Goal: Communication & Community: Ask a question

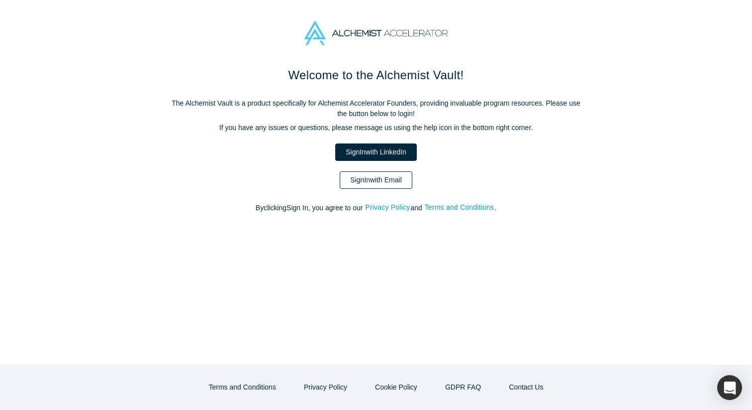
click at [372, 174] on link "Sign In with Email" at bounding box center [376, 179] width 73 height 17
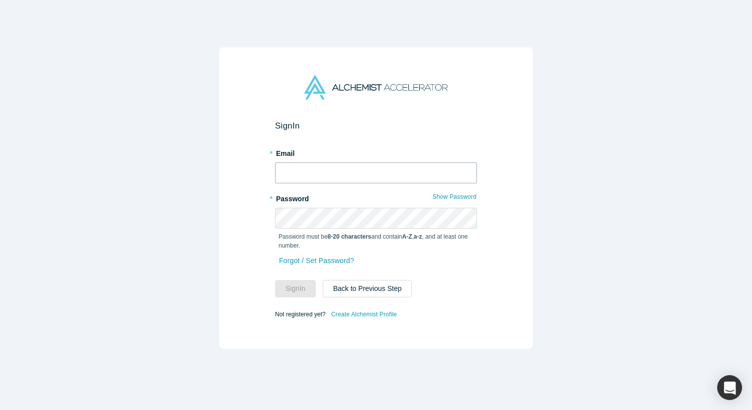
click at [365, 168] on input "text" at bounding box center [376, 172] width 202 height 21
type input "[EMAIL_ADDRESS][DOMAIN_NAME]"
click at [275, 280] on button "Sign In" at bounding box center [295, 288] width 41 height 17
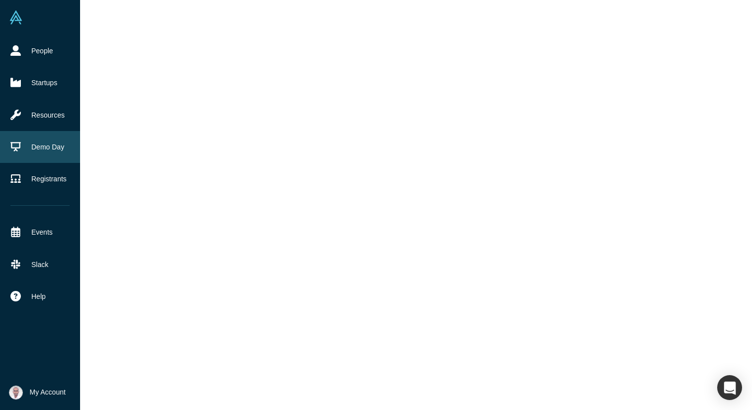
click at [29, 145] on link "Demo Day" at bounding box center [40, 147] width 80 height 32
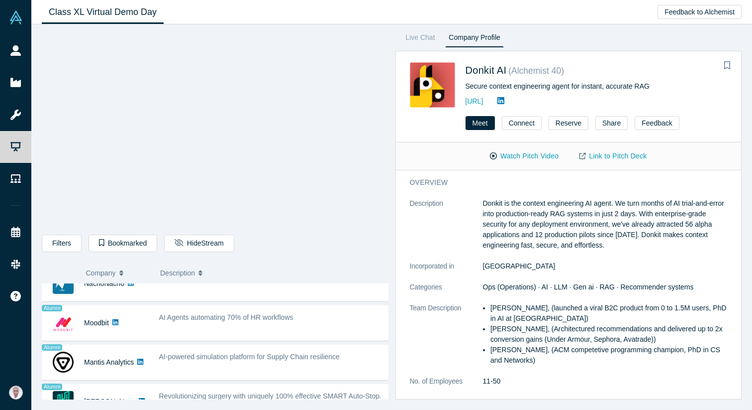
scroll to position [827, 0]
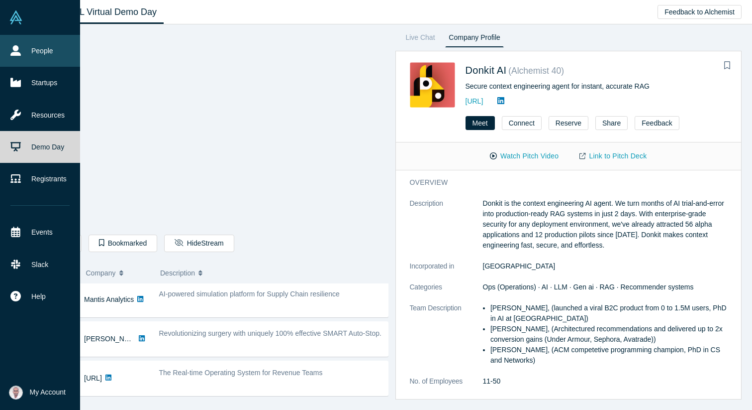
click at [38, 52] on link "People" at bounding box center [40, 51] width 80 height 32
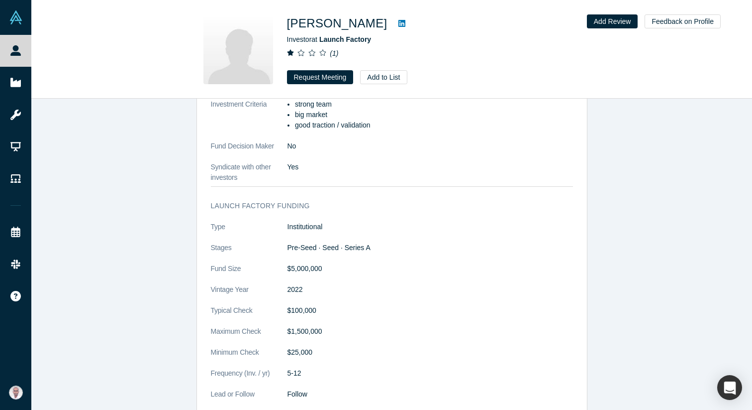
scroll to position [849, 0]
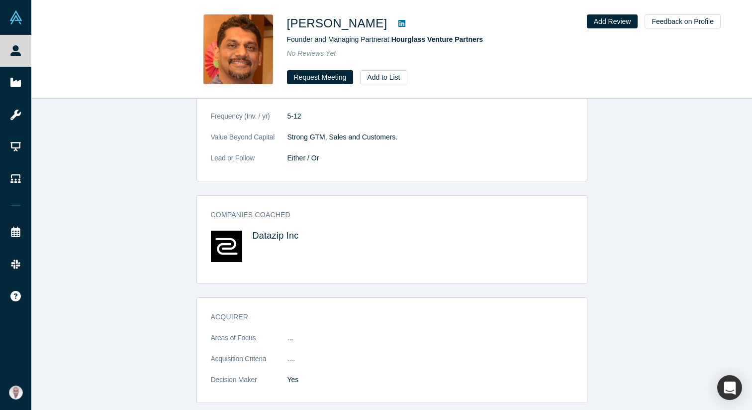
scroll to position [1096, 0]
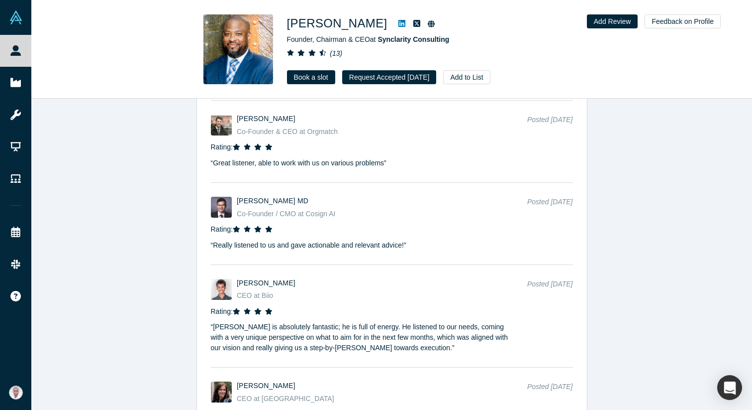
scroll to position [1841, 0]
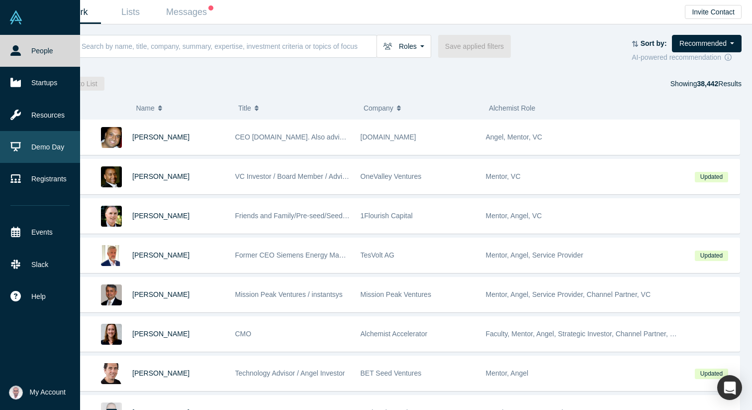
click at [40, 147] on link "Demo Day" at bounding box center [40, 147] width 80 height 32
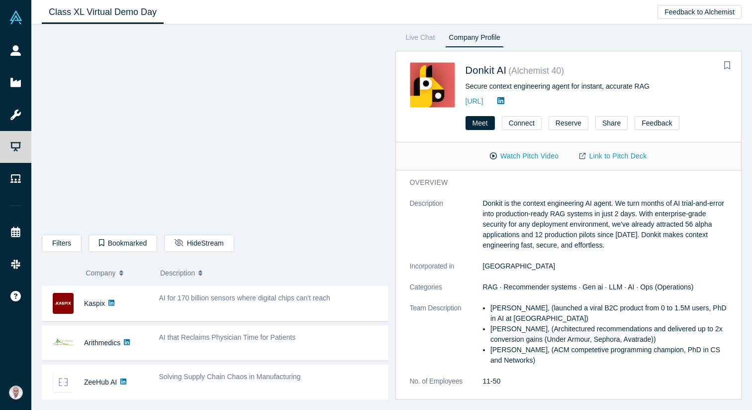
scroll to position [313, 0]
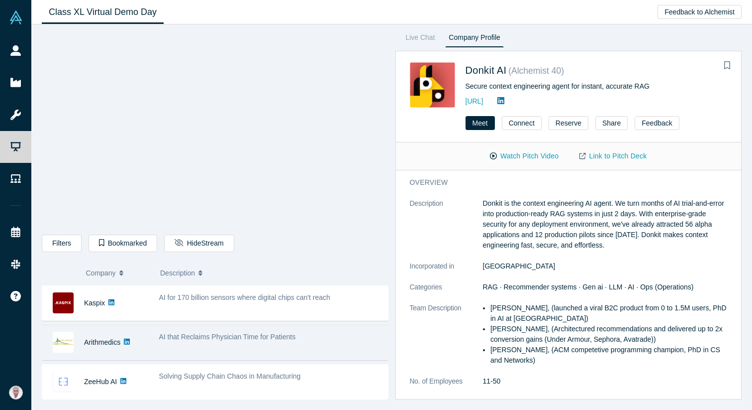
click at [251, 334] on span "AI that Reclaims Physician Time for Patients" at bounding box center [227, 336] width 137 height 8
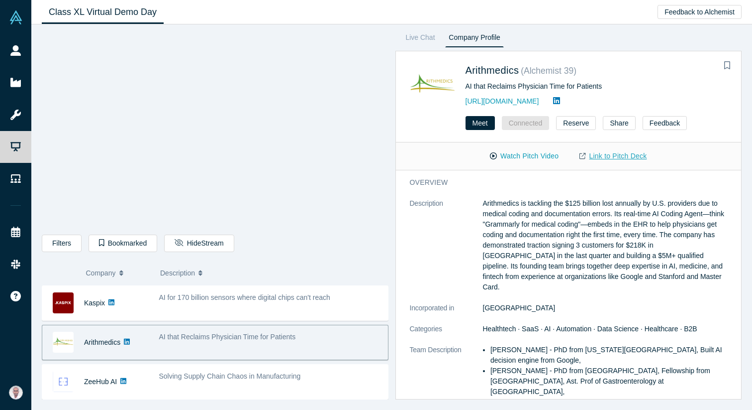
click at [638, 159] on link "Link to Pitch Deck" at bounding box center [613, 155] width 88 height 17
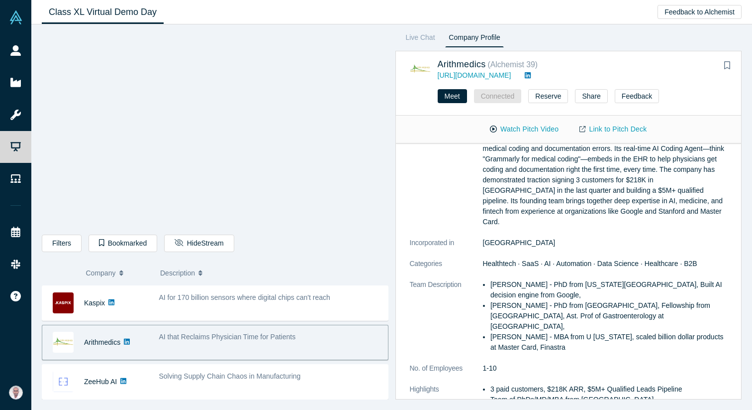
scroll to position [0, 0]
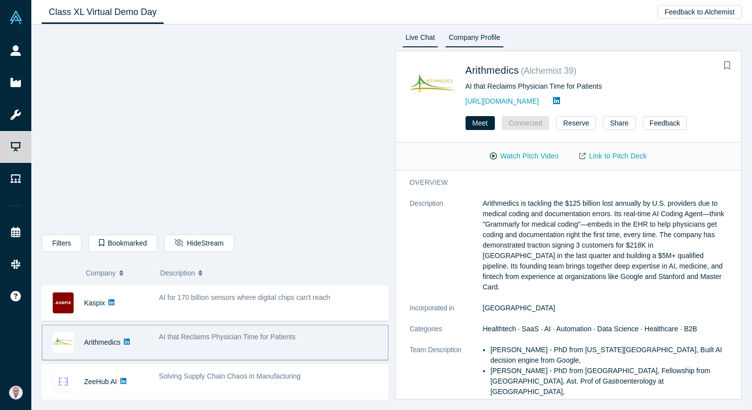
click at [413, 38] on link "Live Chat" at bounding box center [421, 39] width 36 height 16
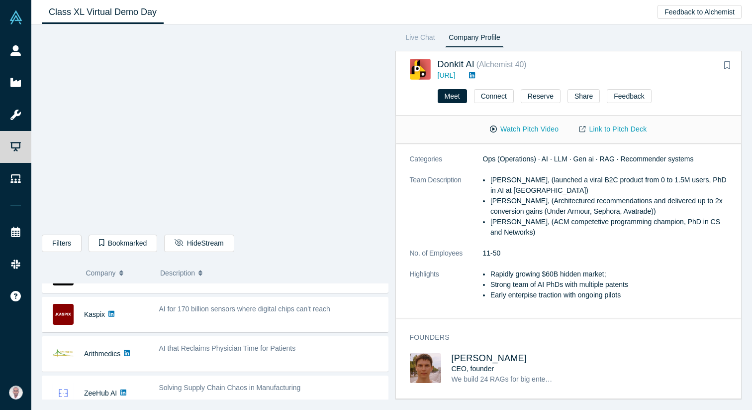
scroll to position [302, 0]
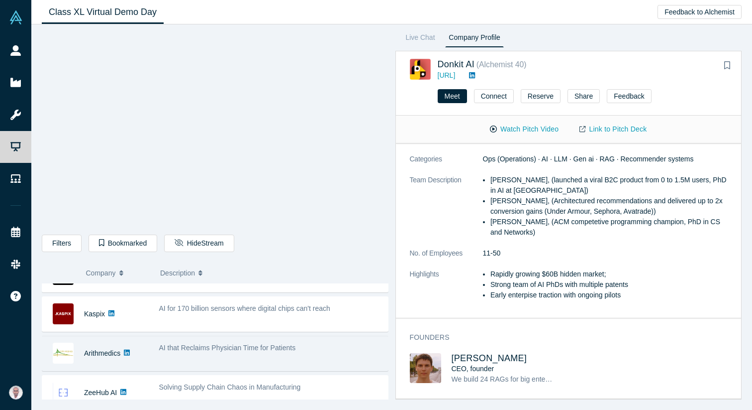
click at [189, 355] on div "AI that Reclaims Physician Time for Patients" at bounding box center [271, 352] width 234 height 31
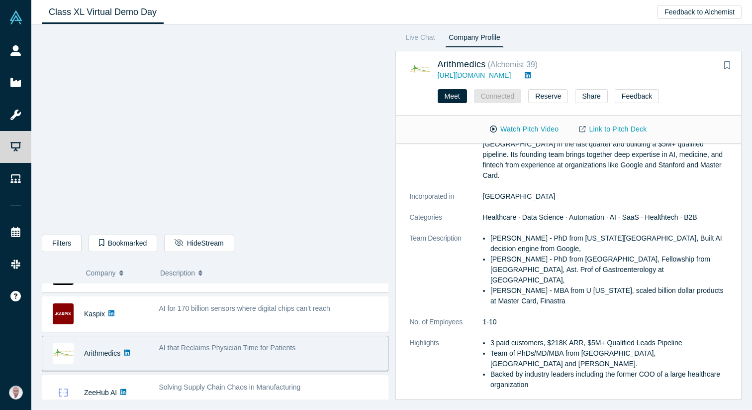
scroll to position [0, 0]
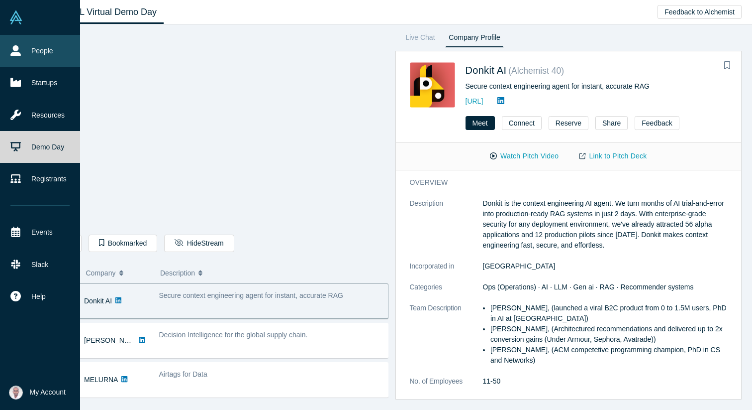
click at [45, 53] on link "People" at bounding box center [40, 51] width 80 height 32
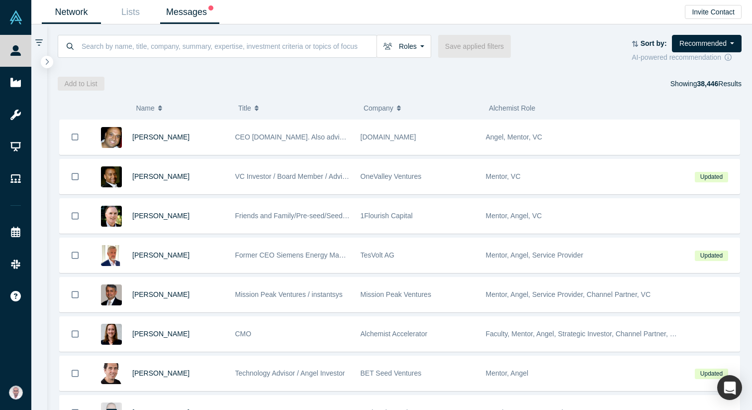
click at [184, 16] on link "Messages" at bounding box center [189, 11] width 59 height 23
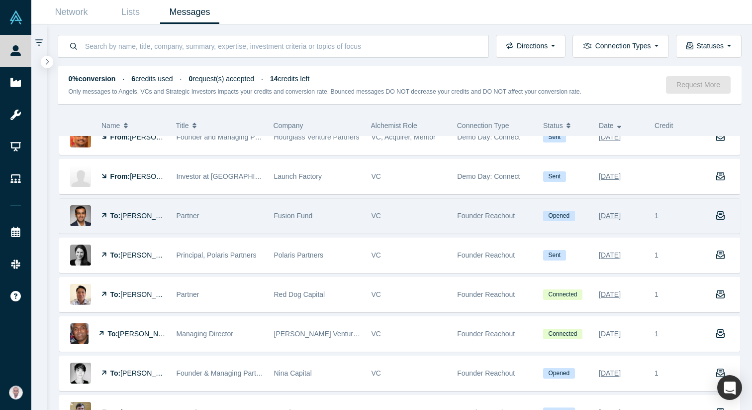
scroll to position [64, 0]
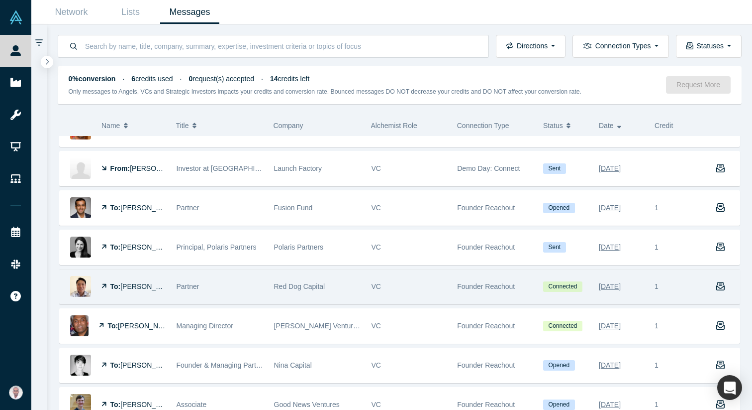
click at [187, 289] on span "Partner" at bounding box center [188, 286] width 23 height 8
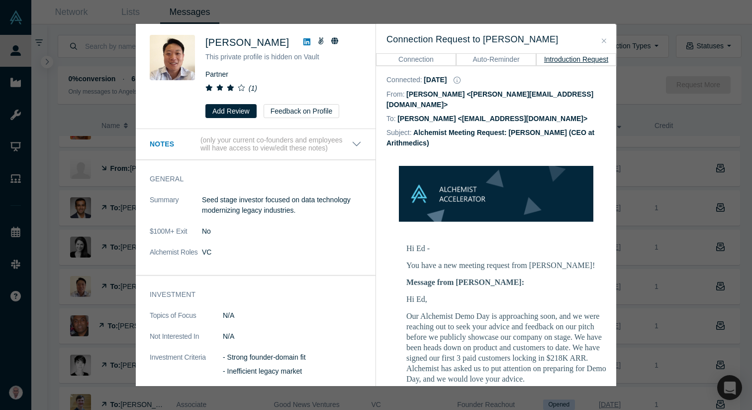
click at [606, 42] on icon "Close" at bounding box center [604, 40] width 4 height 4
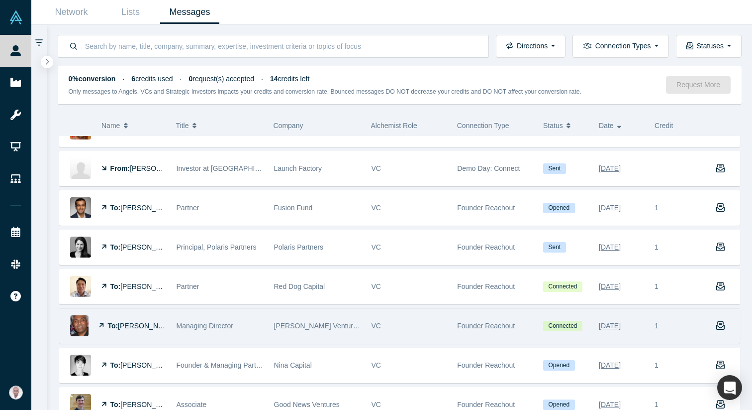
click at [136, 325] on span "[PERSON_NAME]" at bounding box center [146, 325] width 57 height 8
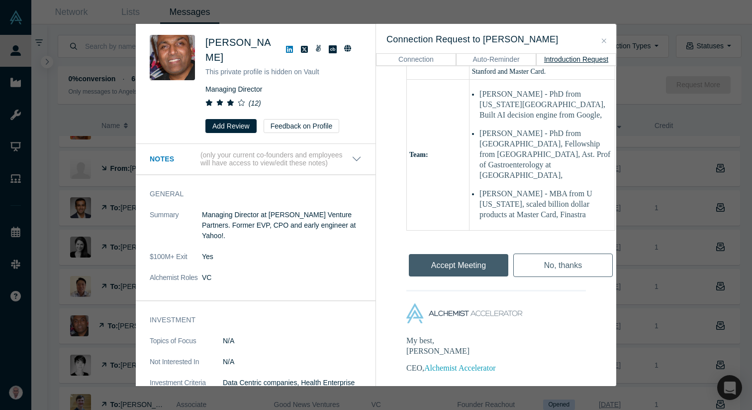
scroll to position [1052, 0]
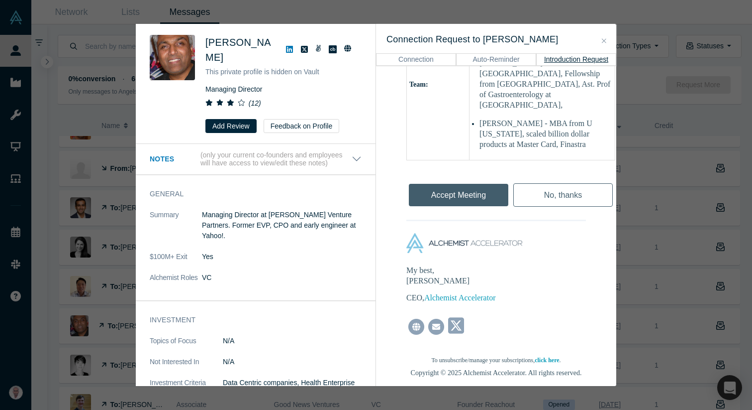
click at [605, 36] on button "Close" at bounding box center [604, 40] width 10 height 11
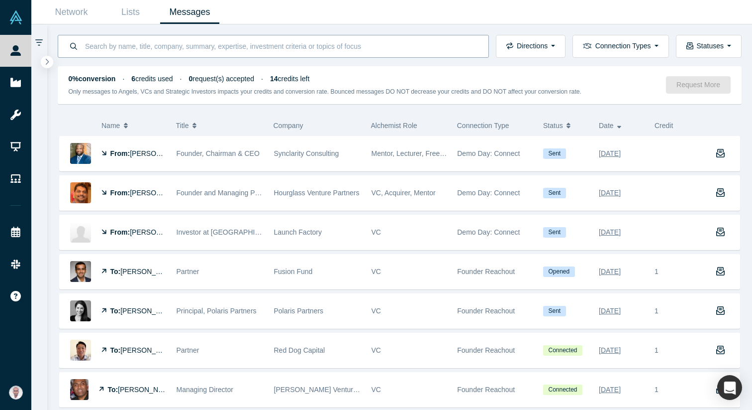
click at [216, 51] on input at bounding box center [281, 45] width 394 height 23
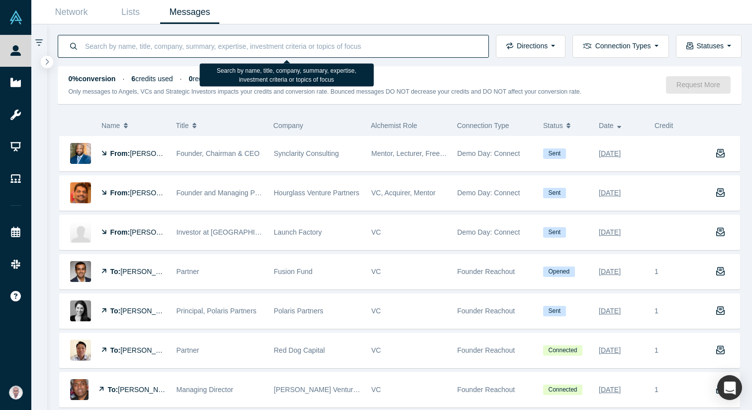
click at [216, 50] on input at bounding box center [281, 45] width 394 height 23
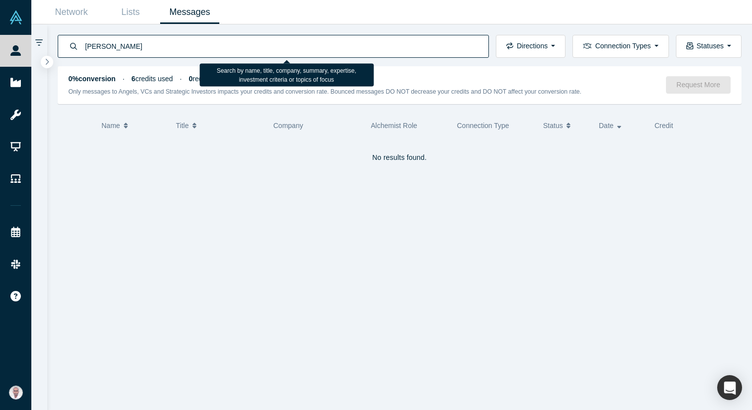
click at [113, 48] on input "gary swat" at bounding box center [281, 45] width 394 height 23
click at [106, 43] on input "gary swat" at bounding box center [281, 45] width 394 height 23
type input "gary"
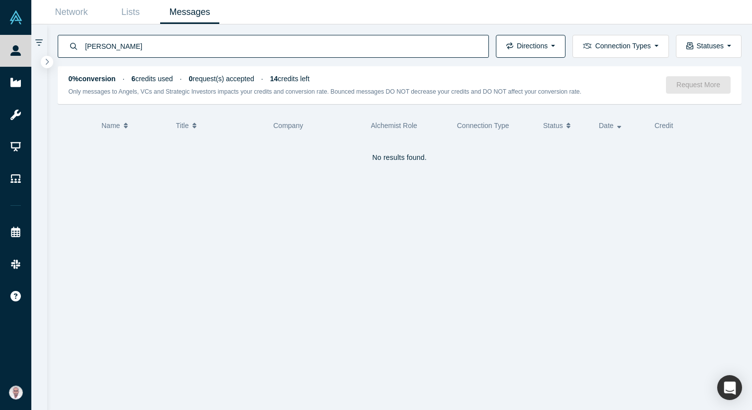
click at [563, 48] on button "Directions" at bounding box center [531, 46] width 70 height 23
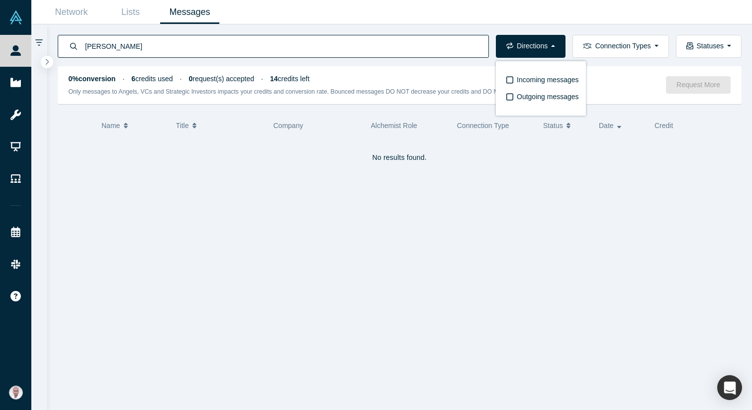
click at [535, 27] on div "gary Directions Incoming messages Outgoing messages Connection Types Demo Day F…" at bounding box center [400, 40] width 706 height 33
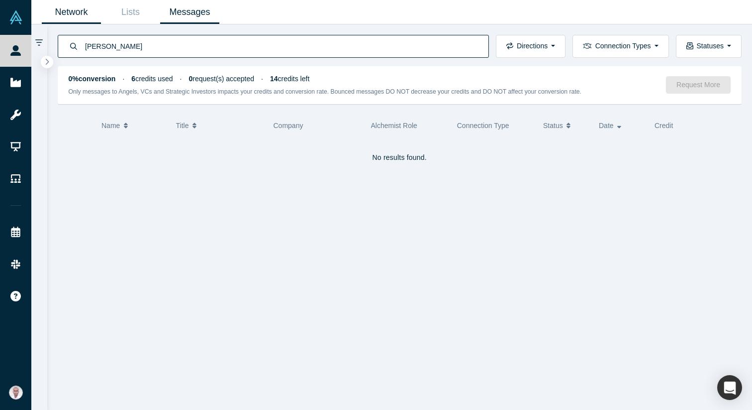
click at [74, 6] on link "Network" at bounding box center [71, 11] width 59 height 23
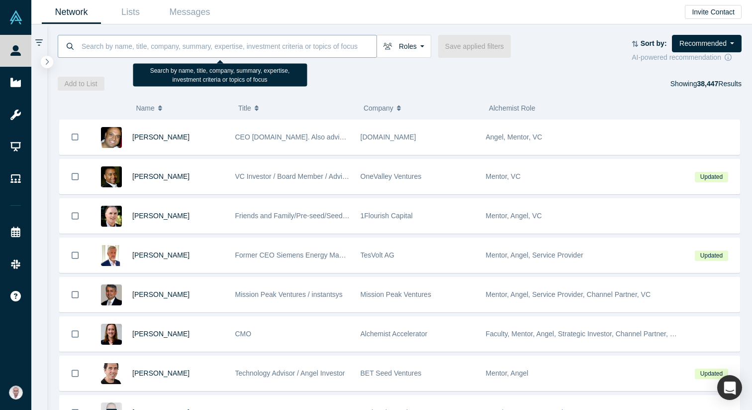
click at [228, 41] on input at bounding box center [229, 45] width 296 height 23
click at [228, 42] on input at bounding box center [229, 45] width 296 height 23
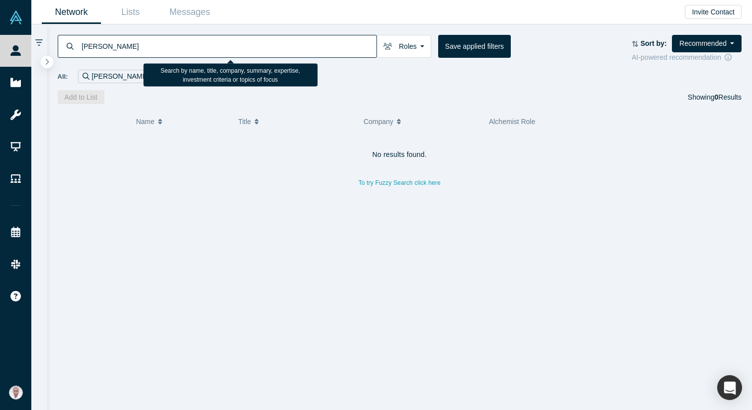
click at [110, 46] on input "gary swat" at bounding box center [229, 45] width 296 height 23
type input "gary swart"
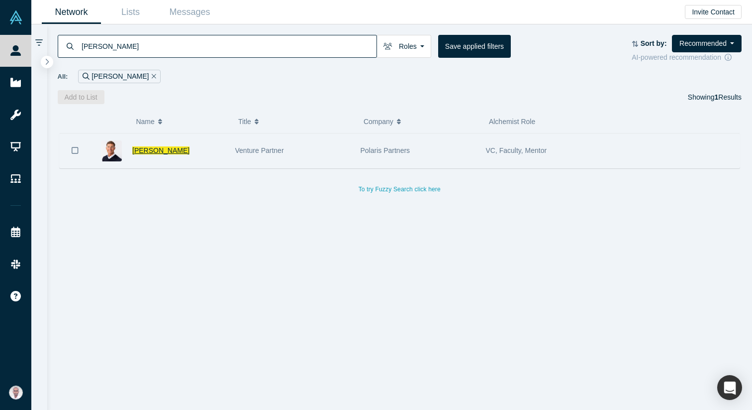
click at [142, 150] on span "Gary Swart" at bounding box center [160, 150] width 57 height 8
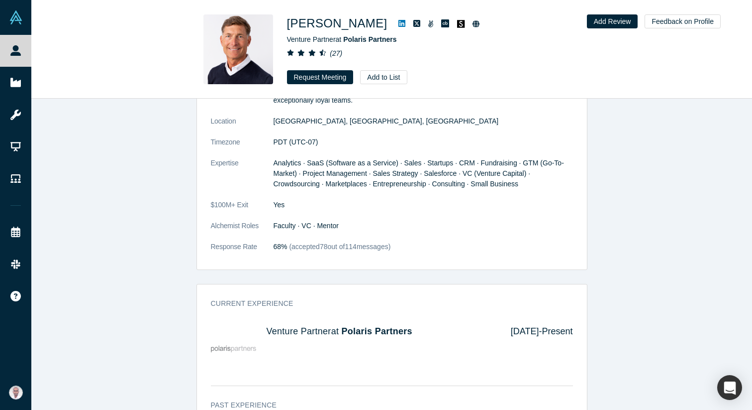
scroll to position [618, 0]
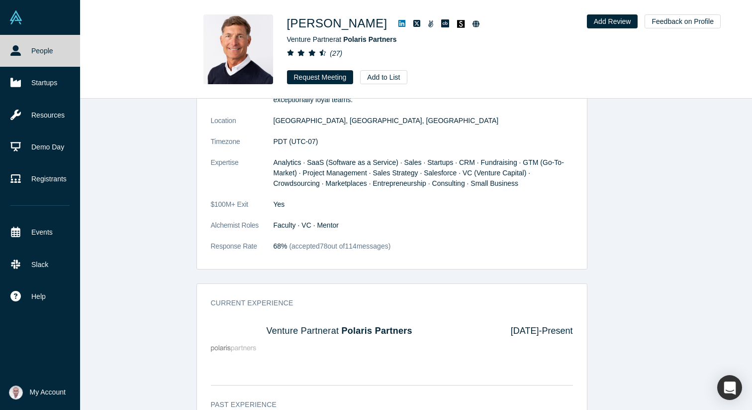
click at [44, 394] on span "My Account" at bounding box center [48, 392] width 36 height 10
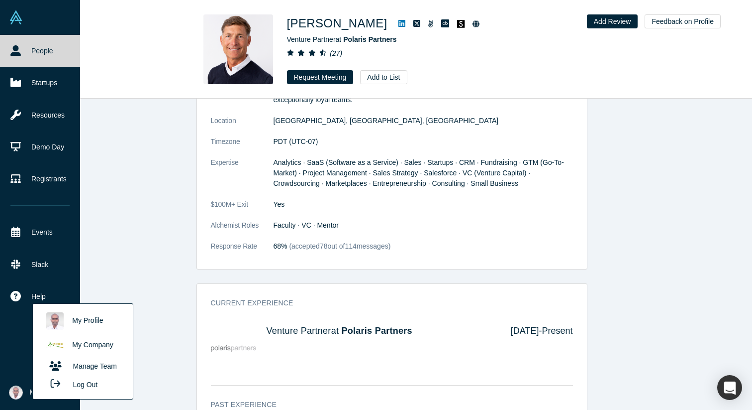
click at [76, 315] on link "My Profile" at bounding box center [82, 321] width 83 height 24
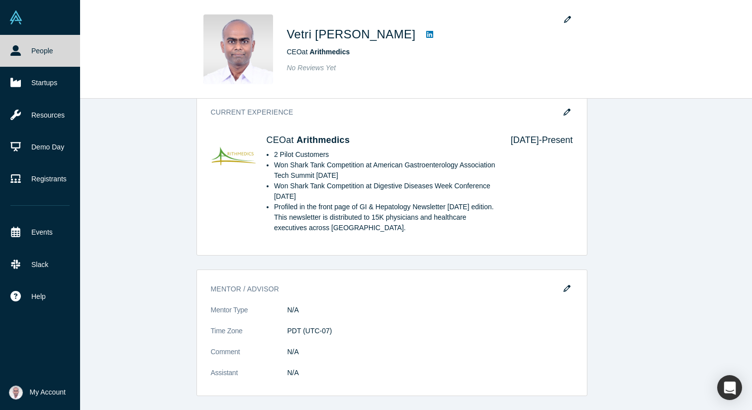
scroll to position [231, 0]
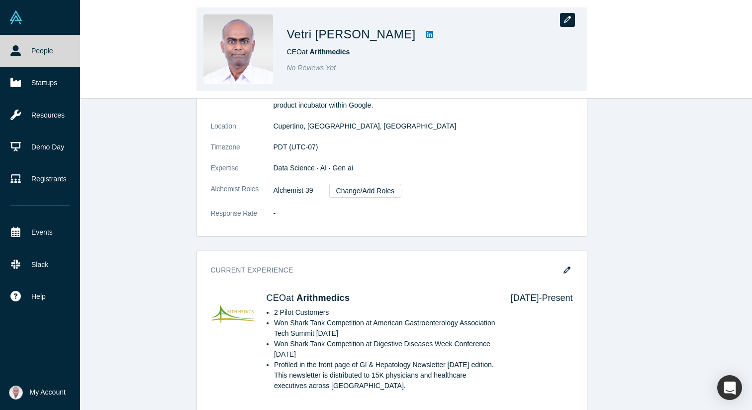
click at [567, 21] on icon "button" at bounding box center [567, 19] width 7 height 7
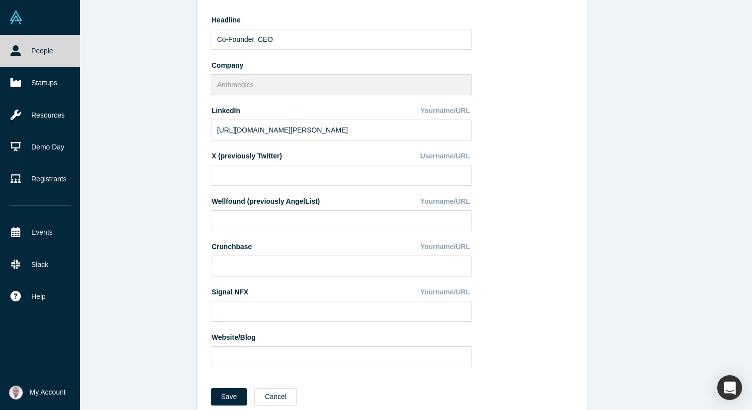
scroll to position [210, 0]
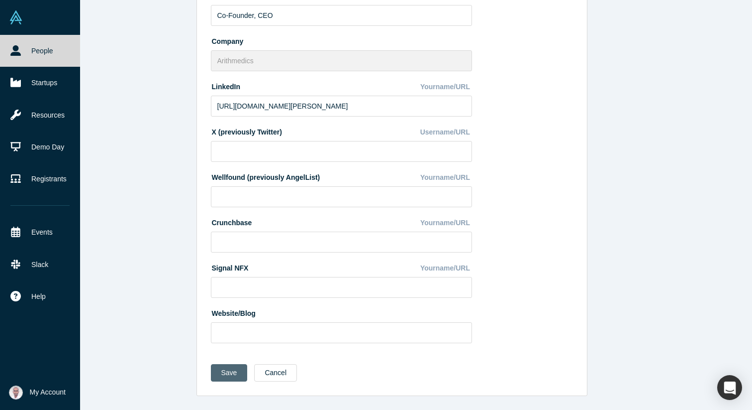
click at [227, 375] on button "Save" at bounding box center [229, 372] width 37 height 17
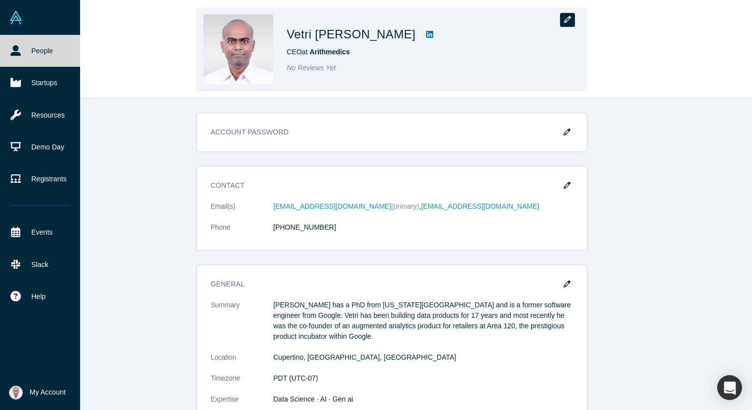
click at [568, 24] on button "button" at bounding box center [567, 20] width 15 height 14
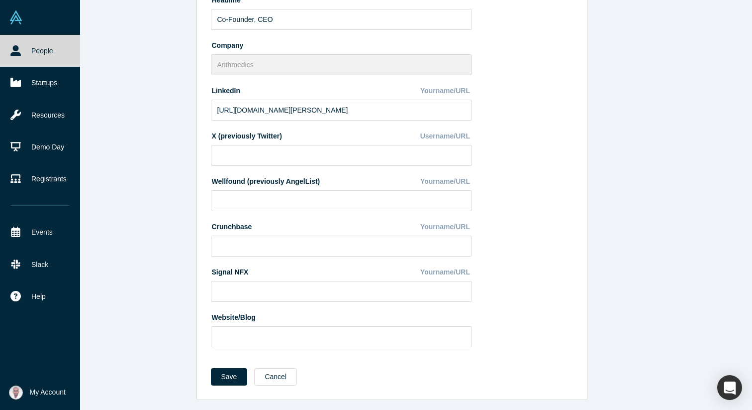
scroll to position [210, 0]
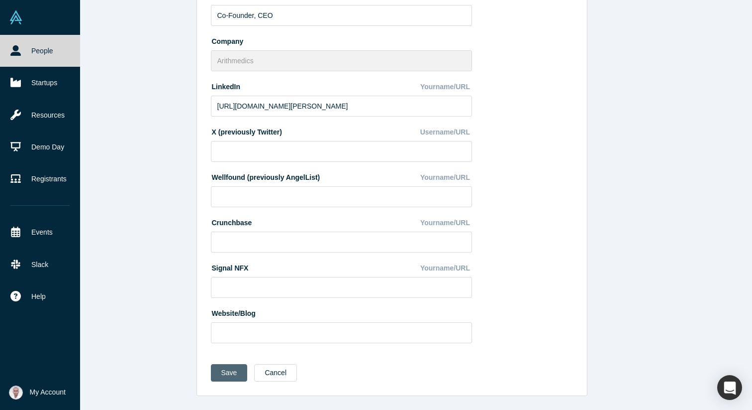
click at [233, 373] on button "Save" at bounding box center [229, 372] width 37 height 17
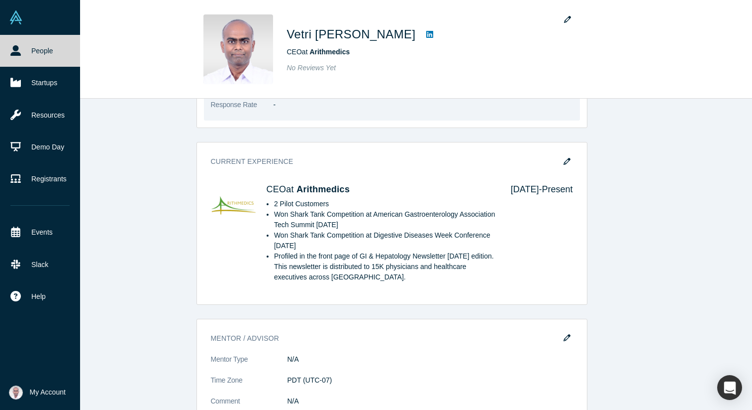
scroll to position [340, 0]
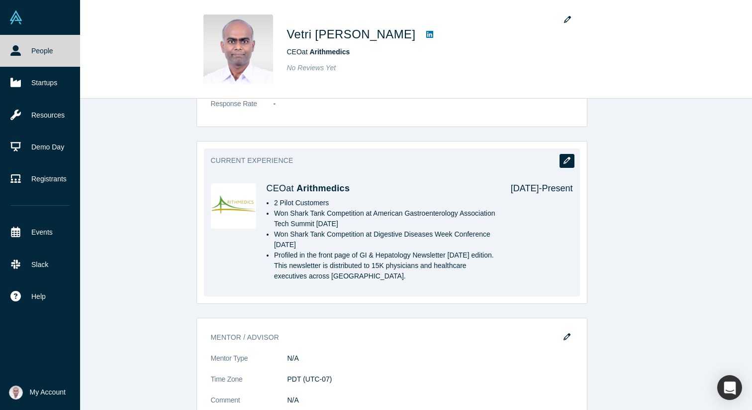
click at [564, 163] on icon "button" at bounding box center [567, 160] width 7 height 7
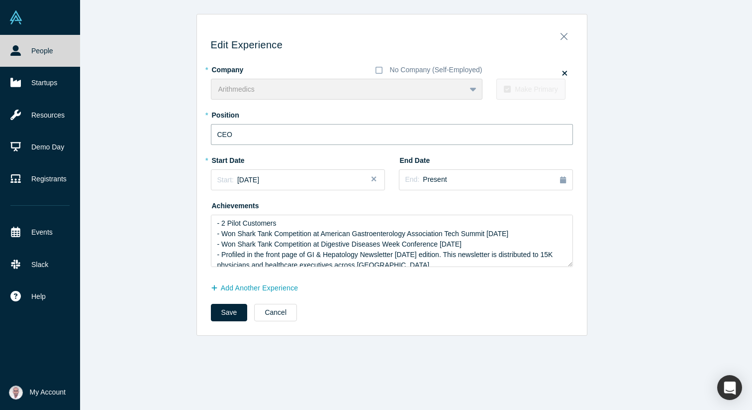
click at [219, 135] on input "CEO" at bounding box center [392, 134] width 362 height 21
type input "Co-Founder, CEO"
click at [226, 316] on button "Save" at bounding box center [229, 312] width 37 height 17
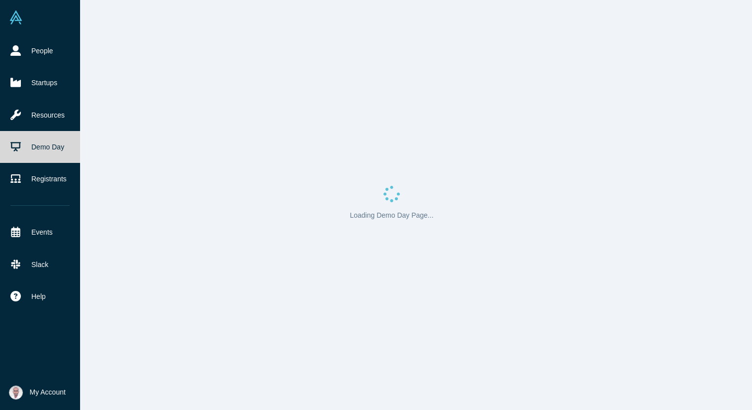
click at [32, 389] on span "My Account" at bounding box center [48, 392] width 36 height 10
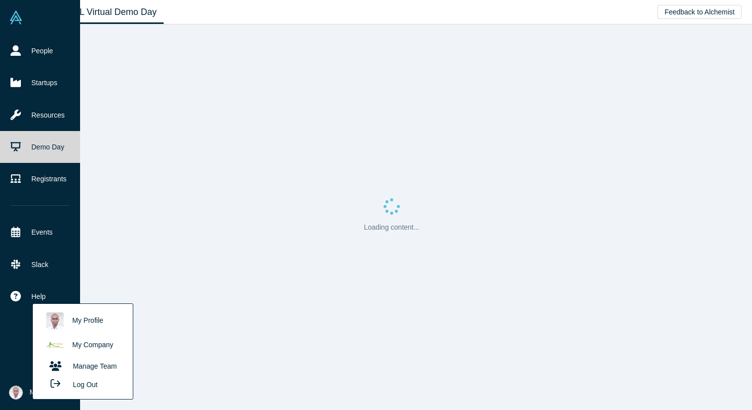
click at [88, 341] on link "My Company" at bounding box center [82, 345] width 83 height 24
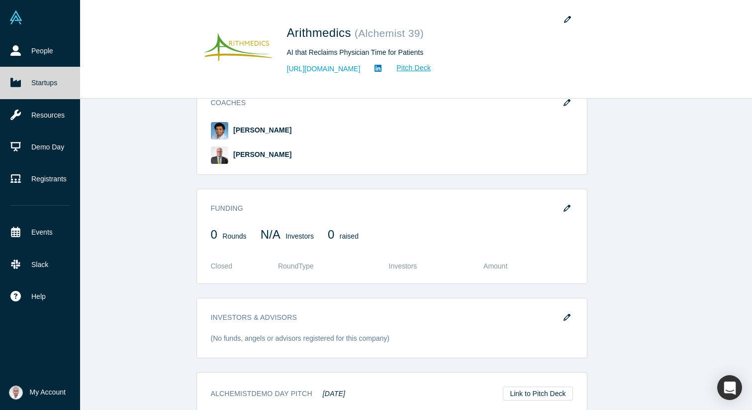
scroll to position [638, 0]
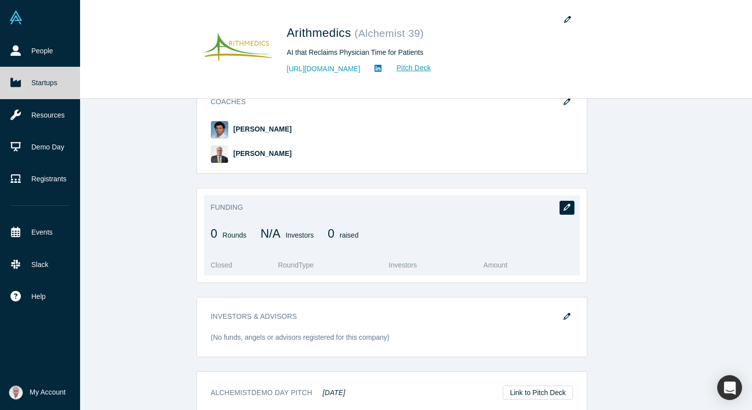
click at [568, 201] on button "button" at bounding box center [567, 208] width 15 height 14
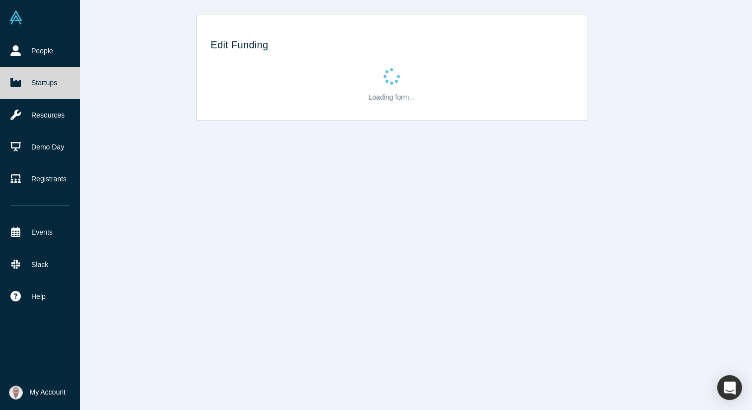
scroll to position [0, 0]
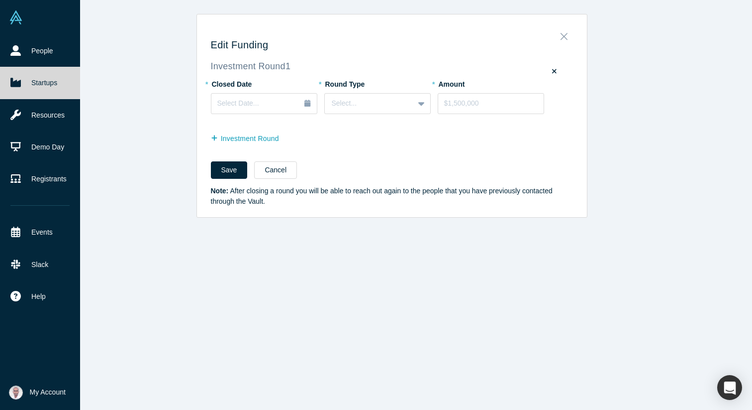
click at [568, 33] on button "Close" at bounding box center [564, 34] width 21 height 14
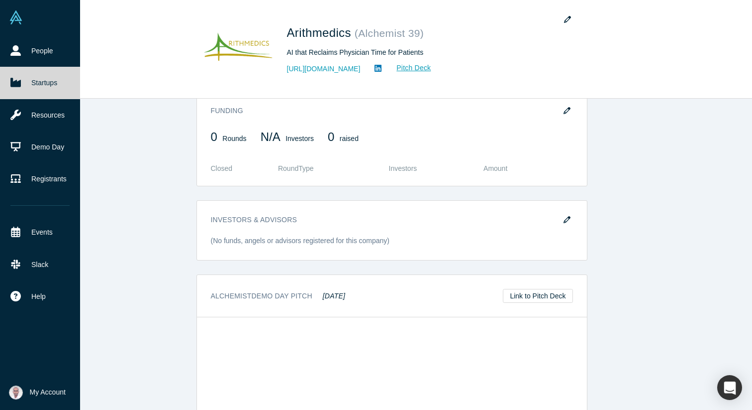
scroll to position [929, 0]
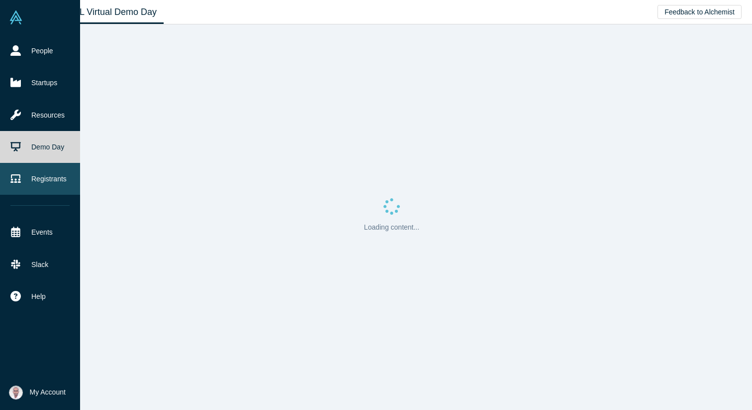
click at [42, 176] on link "Registrants" at bounding box center [40, 179] width 80 height 32
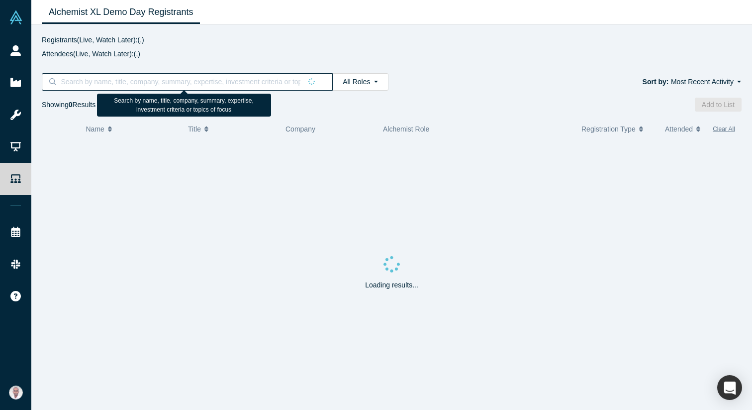
click at [141, 80] on input at bounding box center [180, 81] width 241 height 13
type input "[PERSON_NAME]"
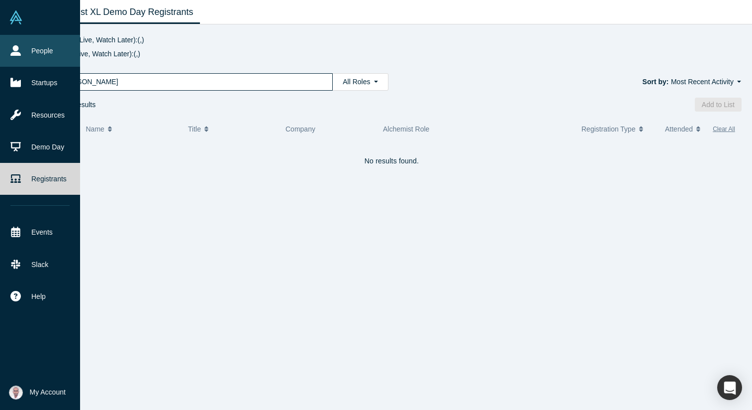
click at [21, 52] on link "People" at bounding box center [40, 51] width 80 height 32
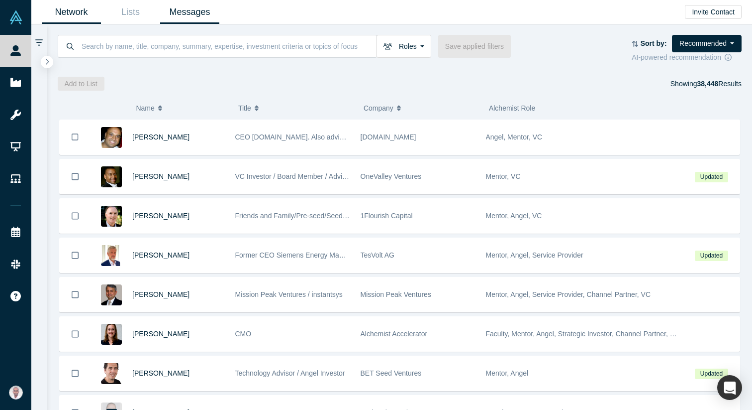
click at [196, 12] on link "Messages" at bounding box center [189, 11] width 59 height 23
